Goal: Information Seeking & Learning: Check status

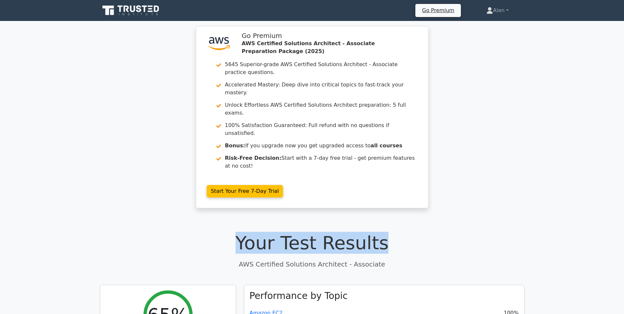
drag, startPoint x: 364, startPoint y: 214, endPoint x: 218, endPoint y: 213, distance: 146.0
click at [218, 232] on h1 "Your Test Results" at bounding box center [312, 243] width 424 height 22
click at [256, 232] on h1 "Your Test Results" at bounding box center [312, 243] width 424 height 22
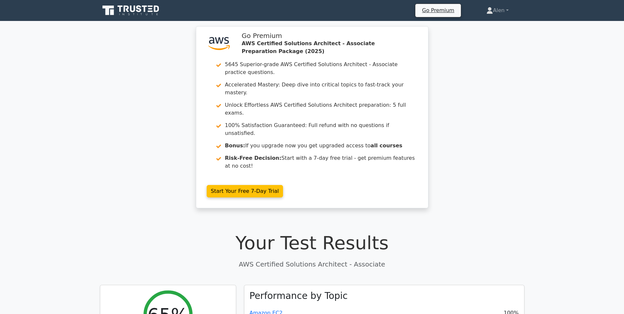
click at [246, 232] on h1 "Your Test Results" at bounding box center [312, 243] width 424 height 22
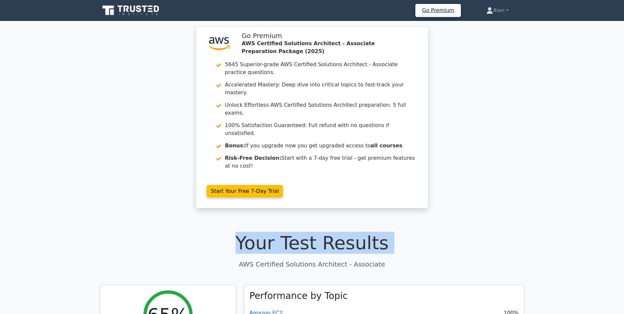
click at [246, 232] on h1 "Your Test Results" at bounding box center [312, 243] width 424 height 22
drag, startPoint x: 371, startPoint y: 214, endPoint x: 230, endPoint y: 214, distance: 140.1
click at [231, 232] on h1 "Your Test Results" at bounding box center [312, 243] width 424 height 22
